Goal: Transaction & Acquisition: Purchase product/service

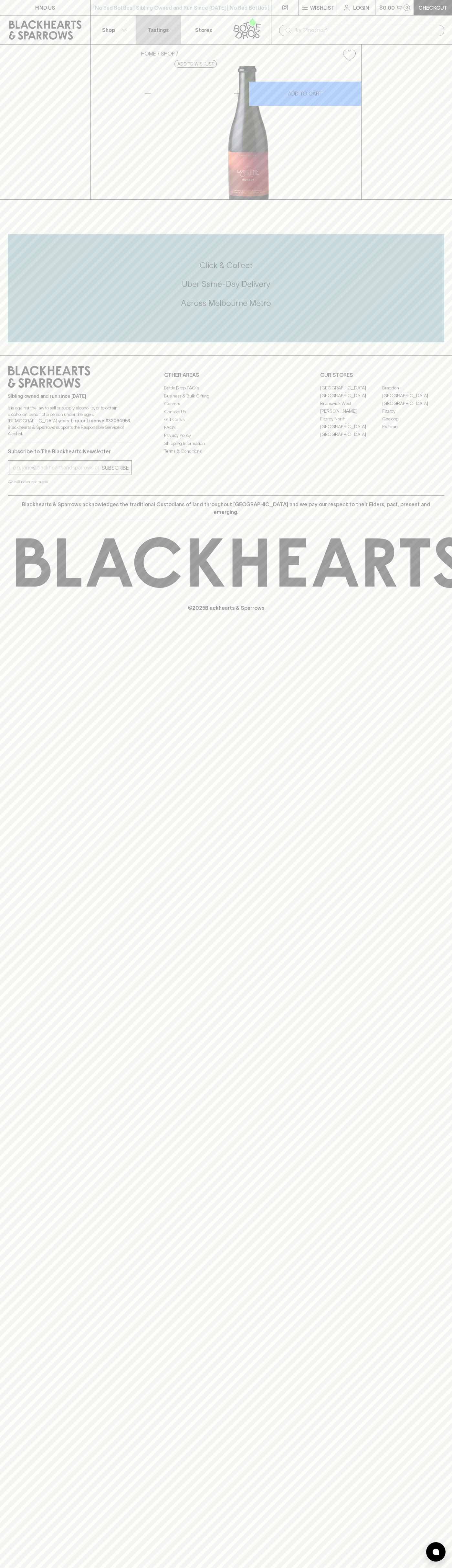
click at [138, 24] on link "Tastings" at bounding box center [158, 29] width 45 height 29
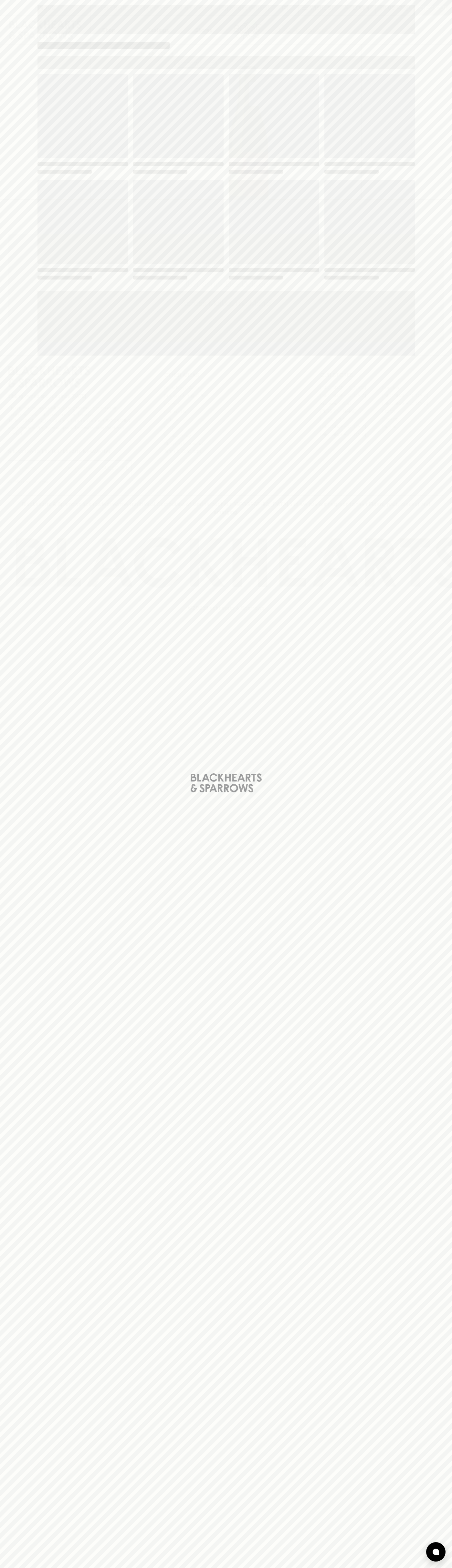
click at [420, 393] on div "Loading" at bounding box center [226, 784] width 452 height 1568
click at [249, 1567] on html "FIND US | No Bad Bottles | Sibling Owned and Run Since [DATE] | No Bad Bottles …" at bounding box center [226, 784] width 452 height 1568
click at [15, 1555] on div "Loading" at bounding box center [226, 784] width 452 height 1568
